Goal: Check status

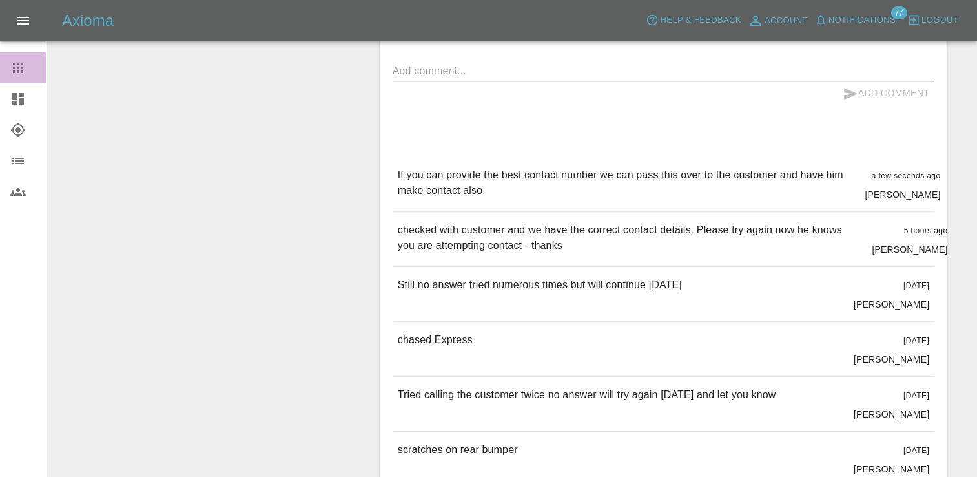
click at [26, 70] on div at bounding box center [28, 67] width 36 height 15
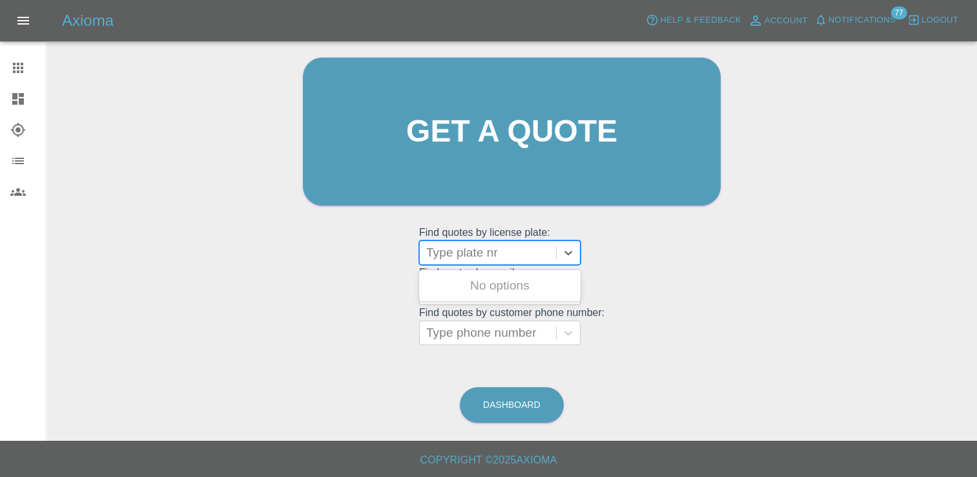
click at [514, 251] on div at bounding box center [487, 252] width 123 height 18
paste input "DW25MJF"
type input "DW25MJF"
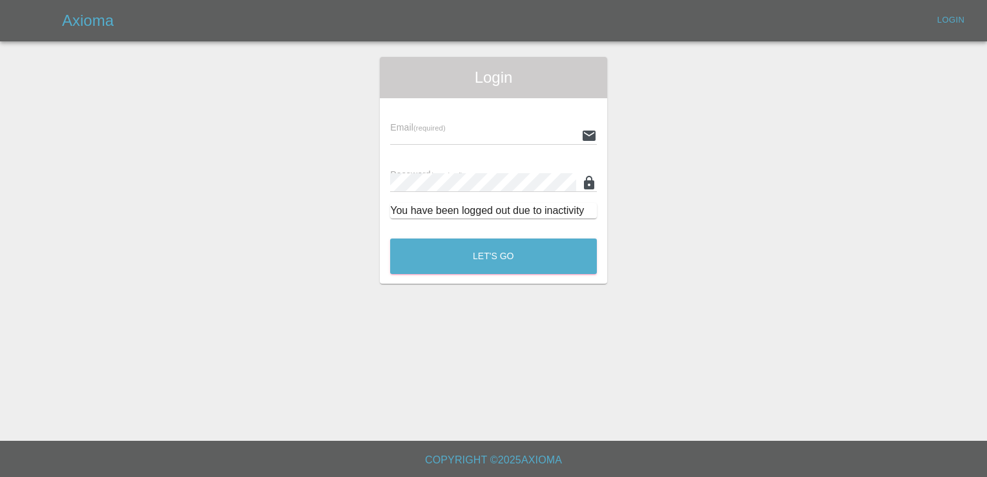
type input "[PERSON_NAME][EMAIL_ADDRESS][PERSON_NAME][DOMAIN_NAME]"
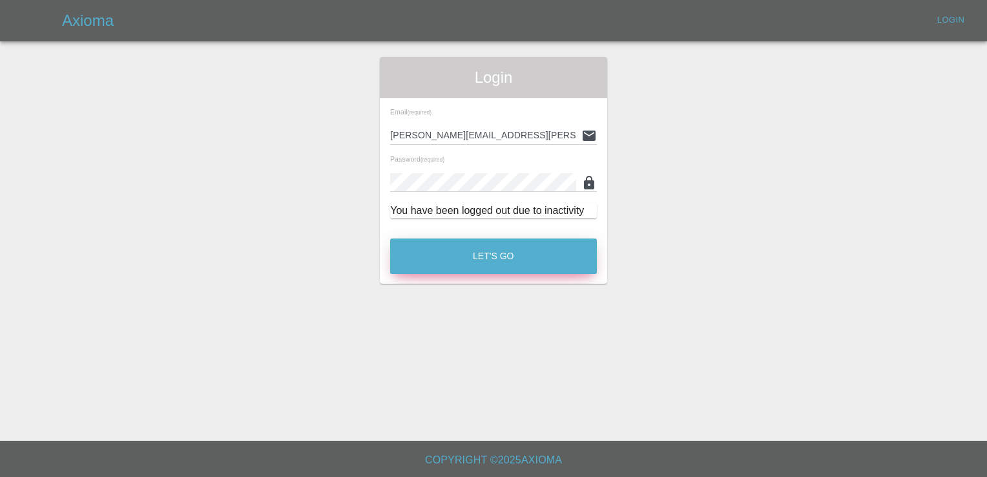
drag, startPoint x: 484, startPoint y: 260, endPoint x: 485, endPoint y: 282, distance: 21.4
click at [484, 261] on button "Let's Go" at bounding box center [493, 256] width 207 height 36
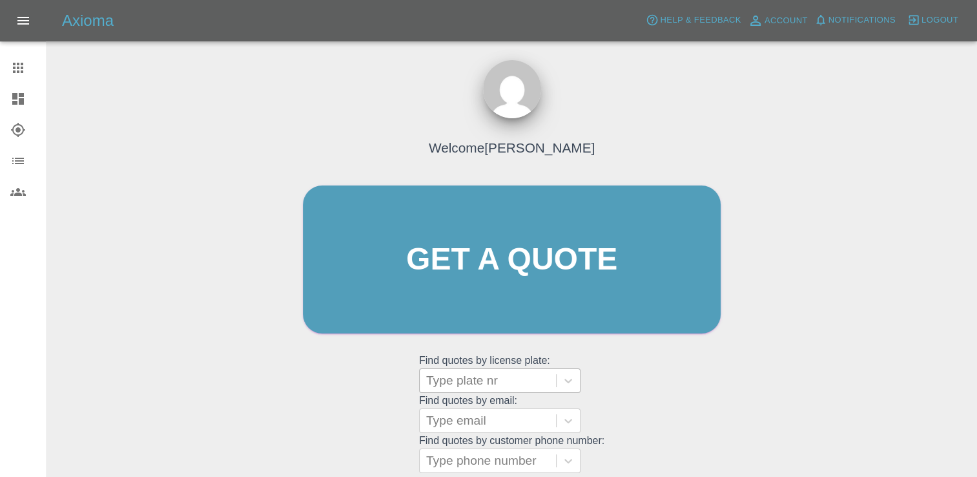
click at [465, 391] on div "Type plate nr" at bounding box center [488, 380] width 136 height 23
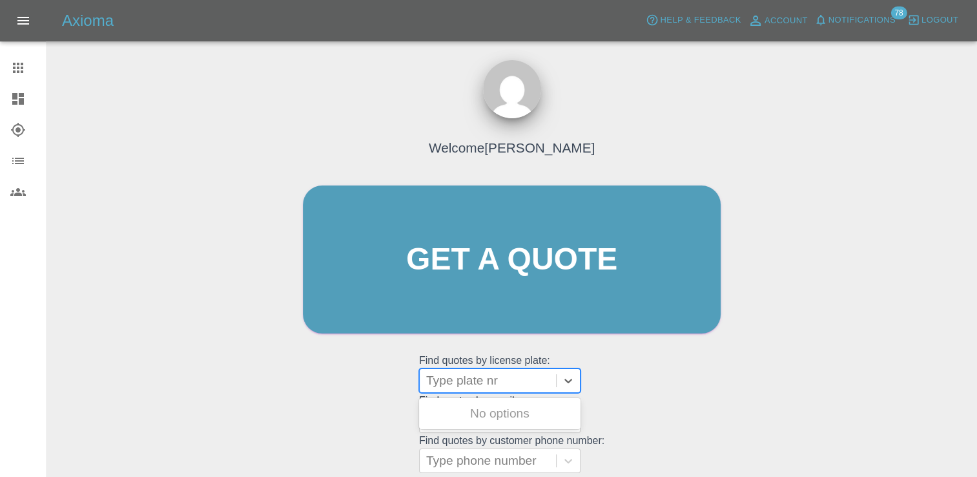
paste input "DW25MJF"
type input "DW25MJF"
click at [488, 409] on div "DW25MJF, Bidding" at bounding box center [499, 413] width 161 height 26
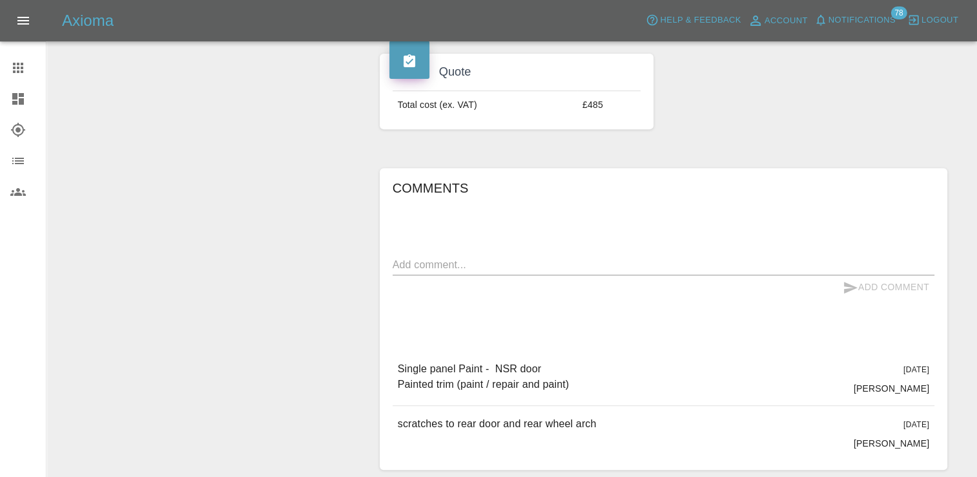
scroll to position [452, 0]
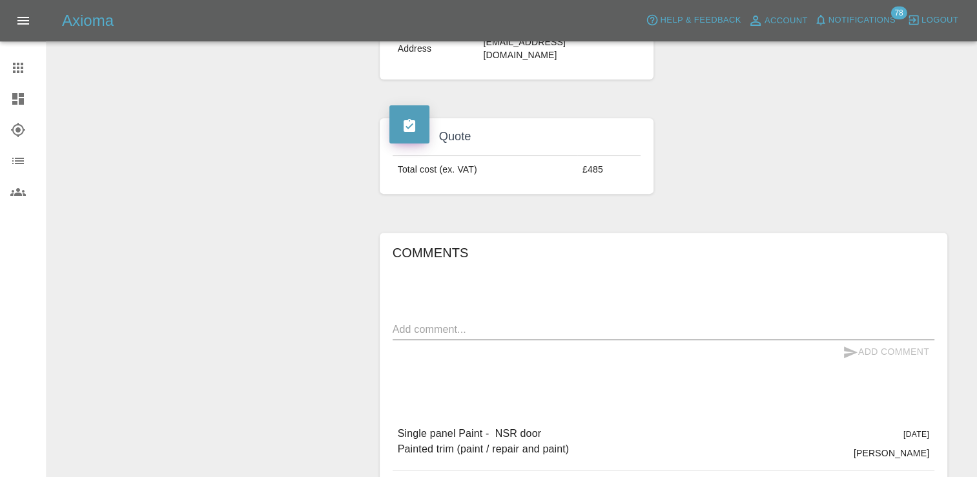
click at [488, 322] on textarea at bounding box center [664, 329] width 542 height 15
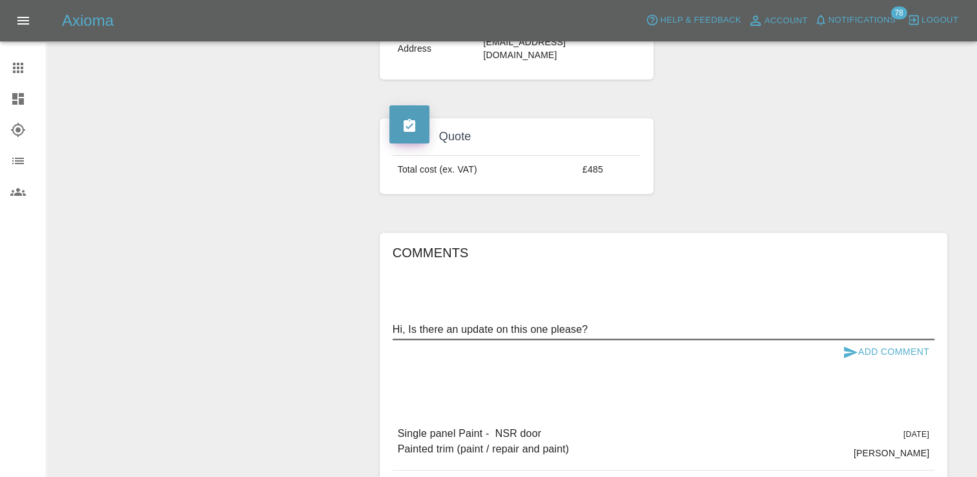
type textarea "Hi, Is there an update on this one please?"
click at [888, 340] on button "Add Comment" at bounding box center [886, 352] width 97 height 24
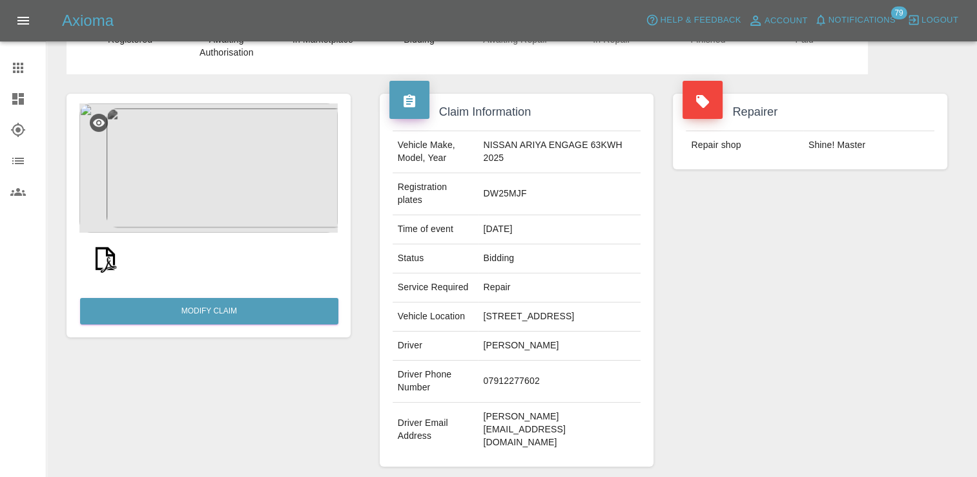
scroll to position [194, 0]
